Goal: Task Accomplishment & Management: Use online tool/utility

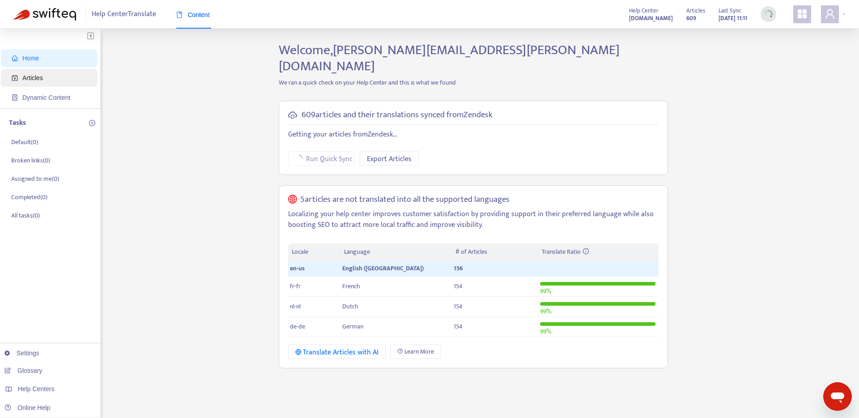
click at [41, 82] on span "Articles" at bounding box center [51, 78] width 79 height 18
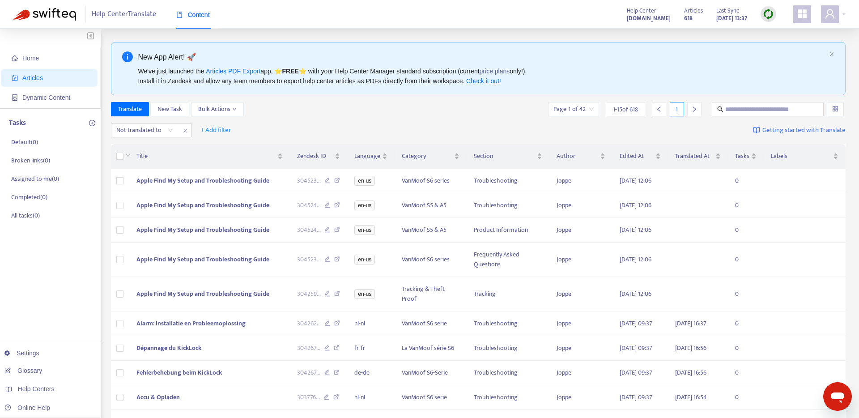
click at [768, 18] on img at bounding box center [767, 13] width 11 height 11
click at [833, 13] on icon "user" at bounding box center [829, 13] width 11 height 11
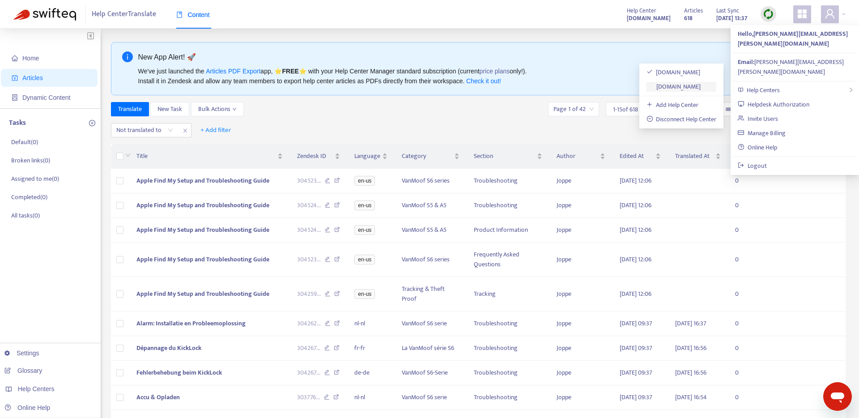
click at [685, 90] on link "[DOMAIN_NAME]" at bounding box center [673, 86] width 55 height 10
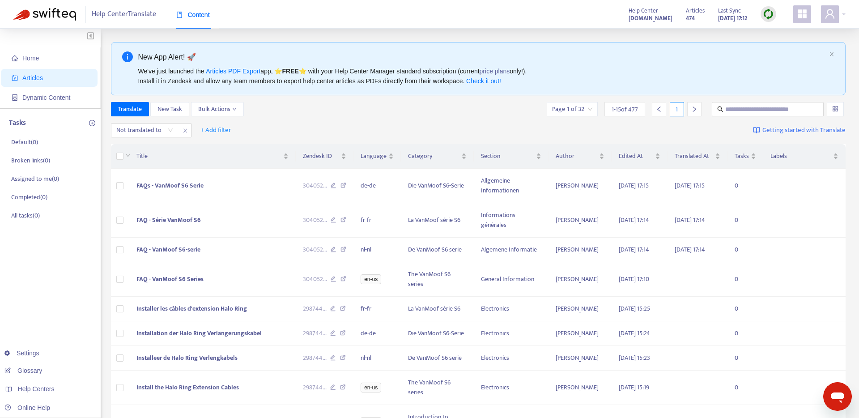
click at [762, 17] on img at bounding box center [767, 13] width 11 height 11
click at [785, 46] on link "Full Sync" at bounding box center [783, 47] width 32 height 10
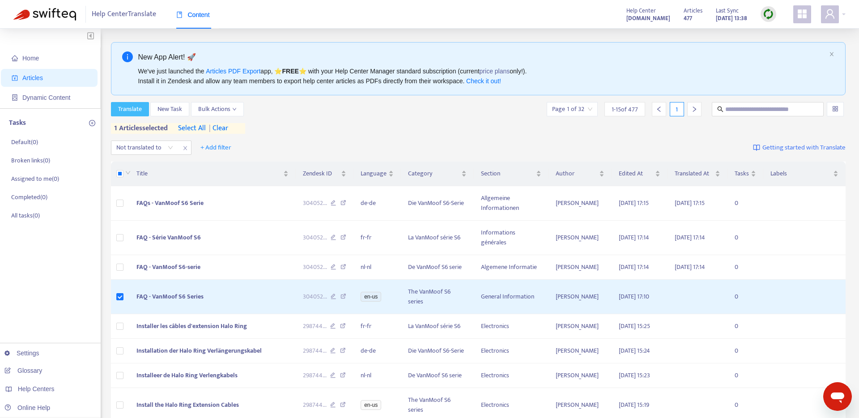
click at [136, 108] on span "Translate" at bounding box center [130, 109] width 24 height 10
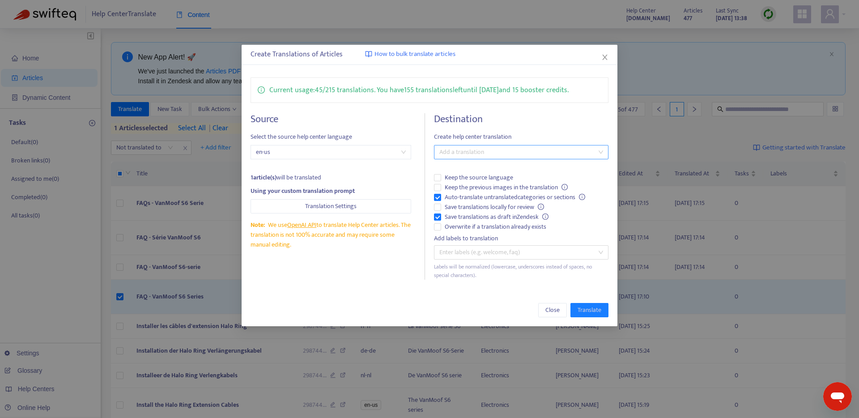
click at [493, 149] on div at bounding box center [516, 152] width 161 height 11
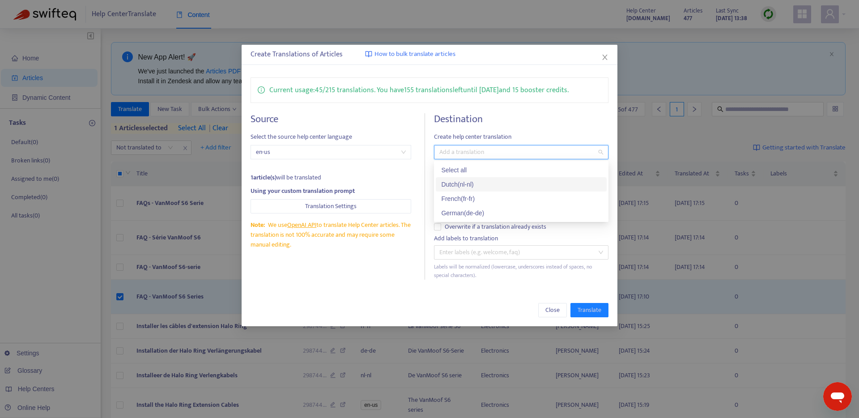
click at [463, 187] on div "Dutch ( nl-nl )" at bounding box center [521, 184] width 160 height 10
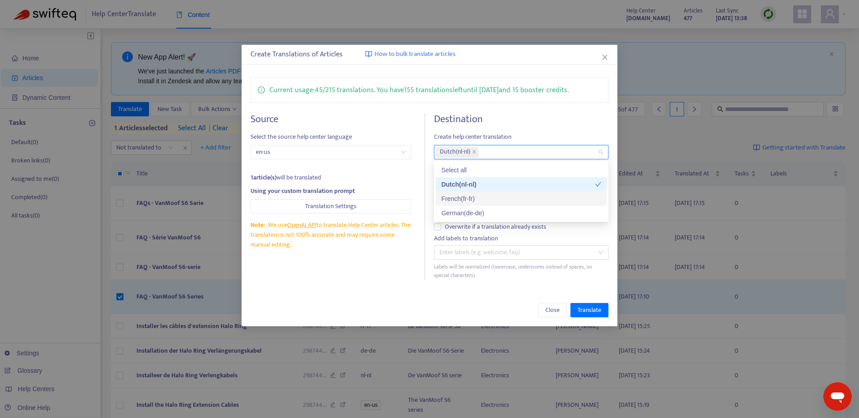
click at [463, 200] on div "French ( fr-fr )" at bounding box center [521, 199] width 160 height 10
click at [463, 209] on div "German ( de-de )" at bounding box center [521, 213] width 160 height 10
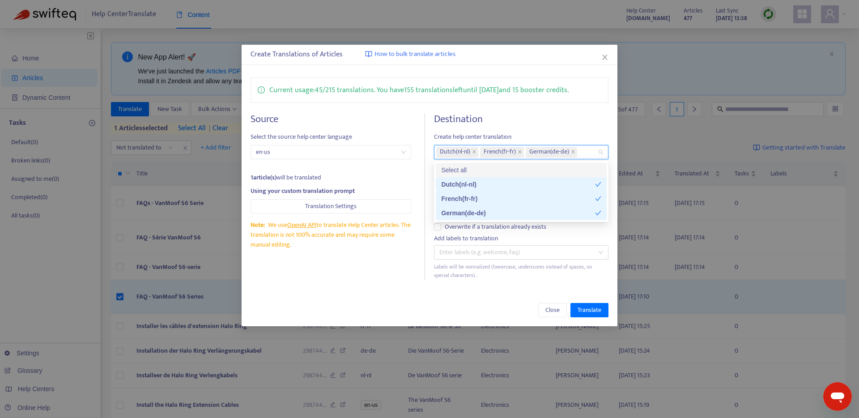
click at [525, 105] on div "Current usage: 45 / 215 translations . You have 155 translations left until [DA…" at bounding box center [429, 178] width 376 height 220
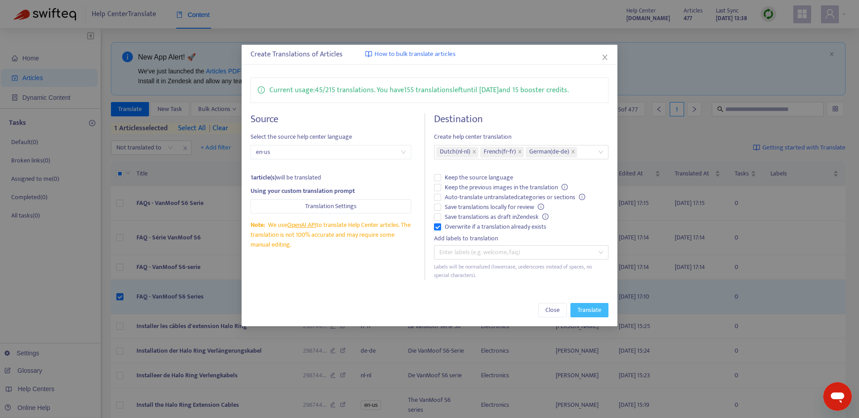
click at [593, 310] on span "Translate" at bounding box center [589, 310] width 24 height 10
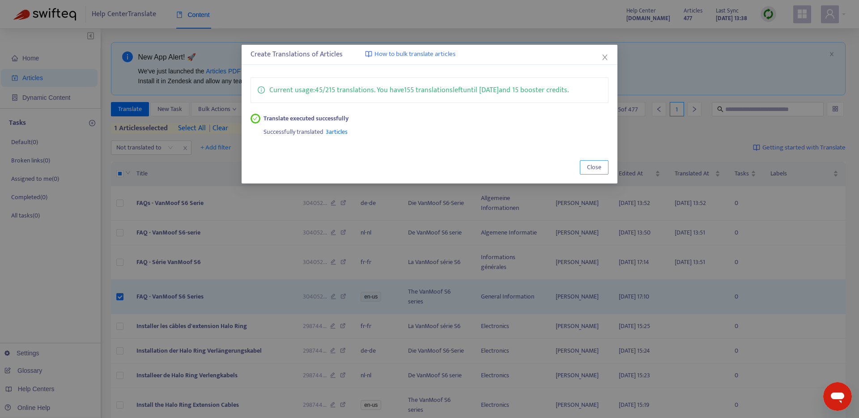
click at [590, 169] on span "Close" at bounding box center [594, 167] width 14 height 10
